Goal: Download file/media

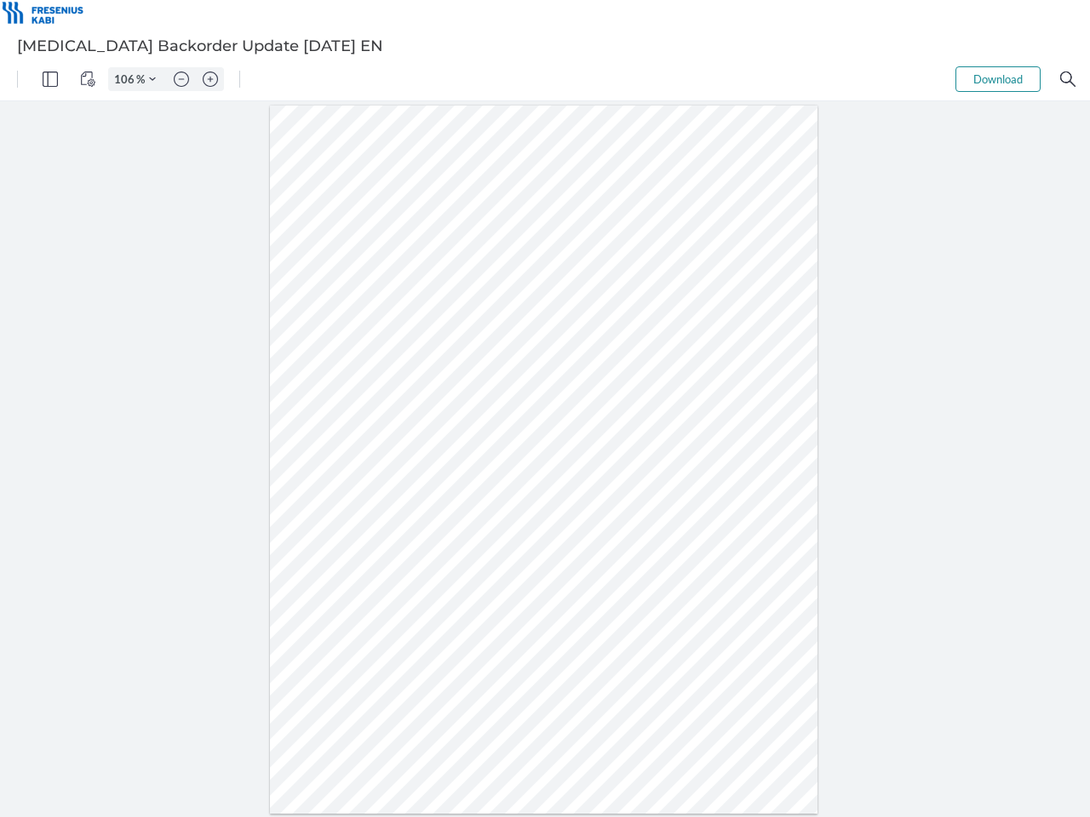
click at [50, 79] on img "Panel" at bounding box center [50, 79] width 15 height 15
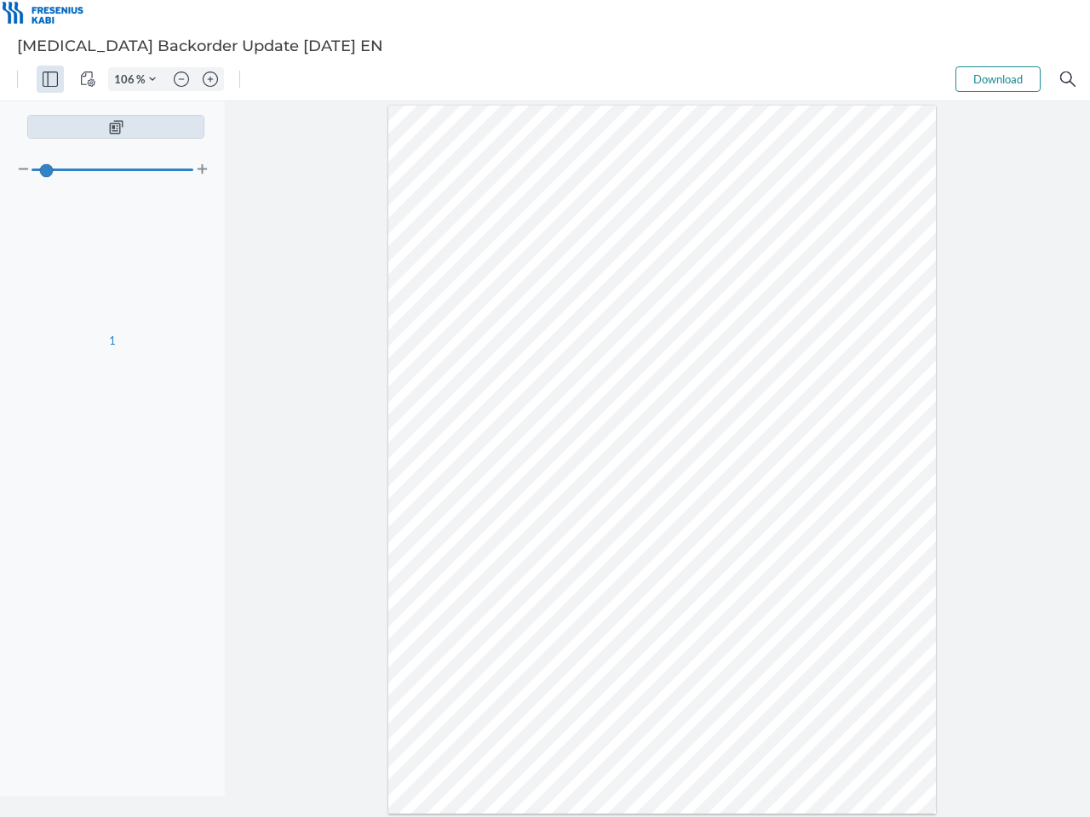
click at [88, 79] on img "View Controls" at bounding box center [87, 79] width 15 height 15
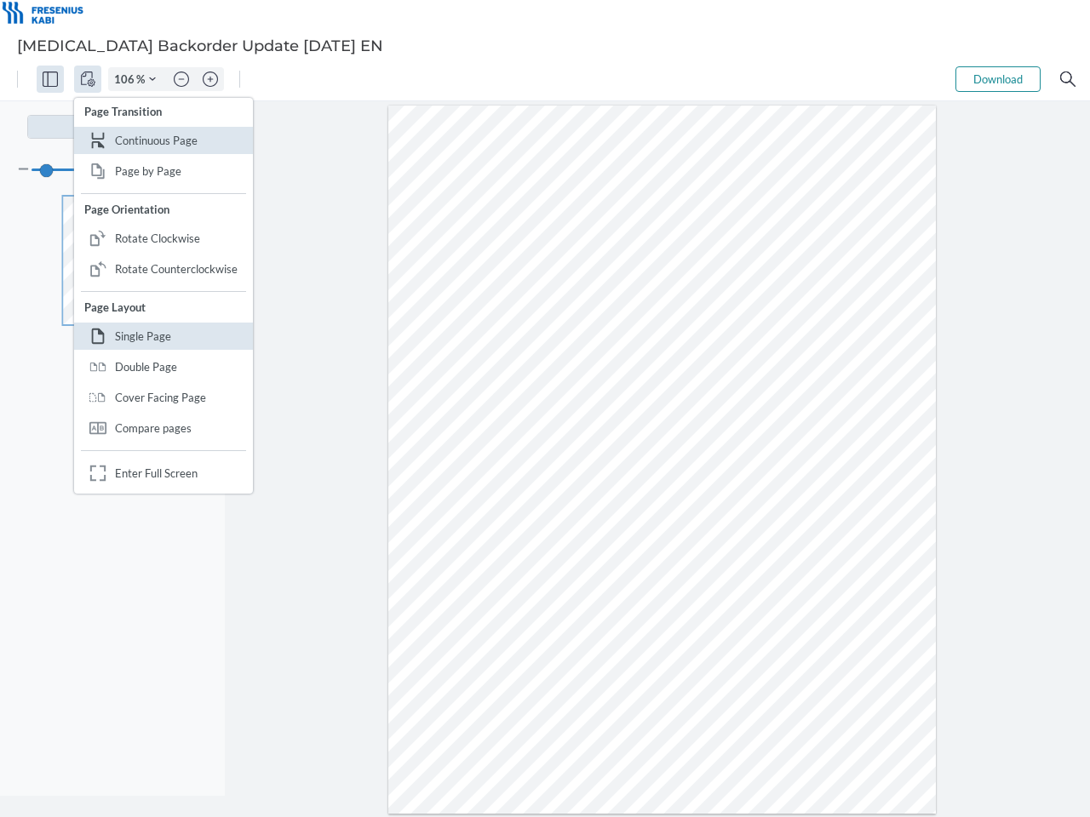
click at [127, 79] on input "106" at bounding box center [122, 79] width 27 height 15
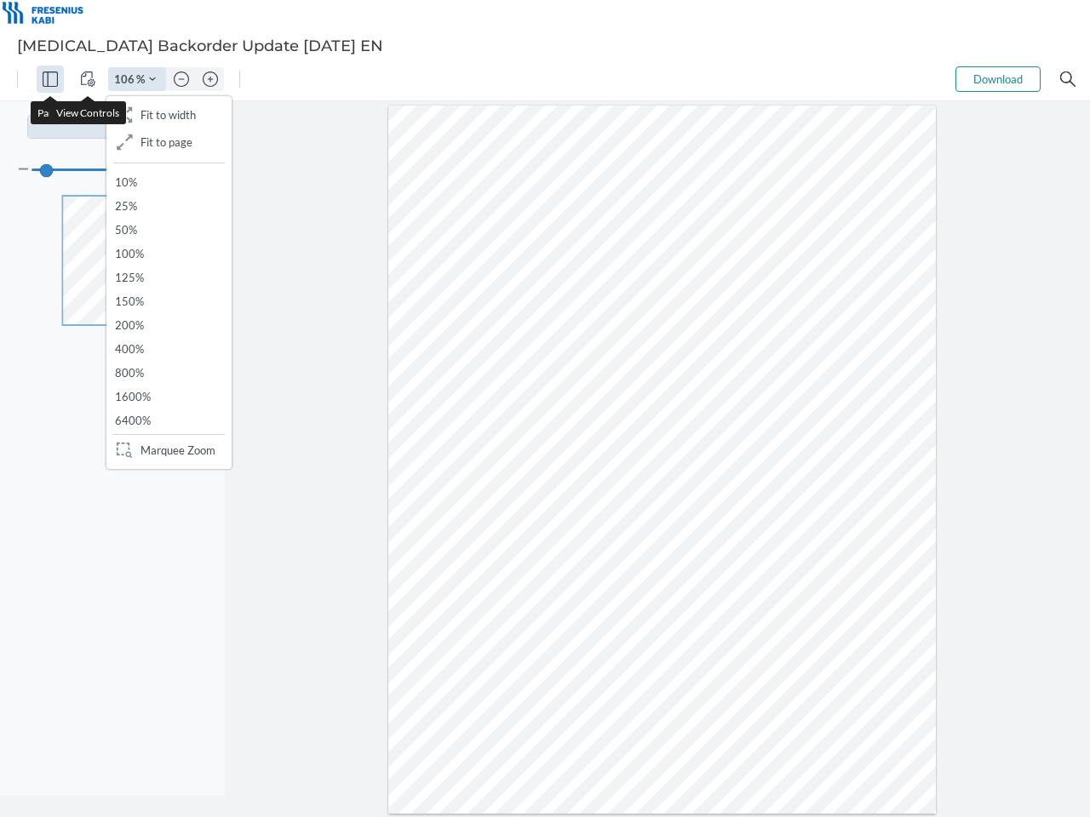
click at [152, 79] on img "Zoom Controls" at bounding box center [152, 79] width 7 height 7
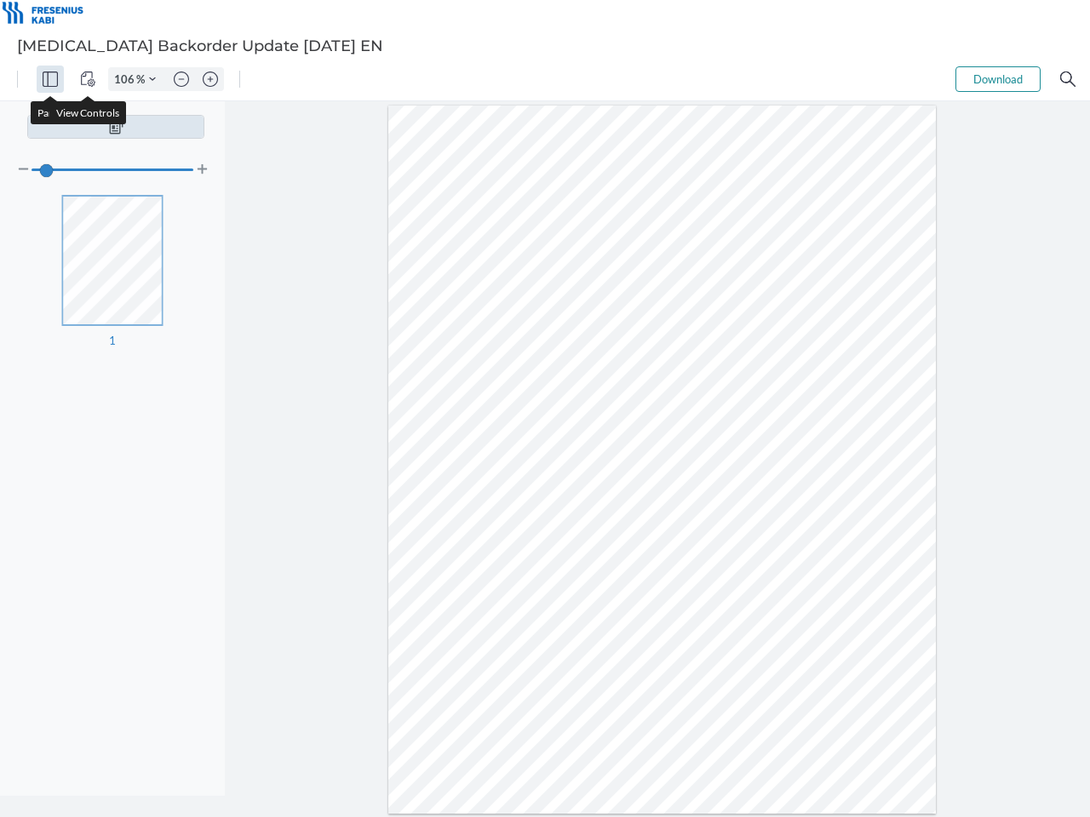
click at [181, 79] on img "Zoom out" at bounding box center [181, 79] width 15 height 15
click at [210, 79] on img "Zoom in" at bounding box center [210, 79] width 15 height 15
type input "106"
click at [998, 79] on button "Download" at bounding box center [997, 79] width 85 height 26
click at [1068, 79] on img "Search" at bounding box center [1067, 79] width 15 height 15
